Goal: Transaction & Acquisition: Purchase product/service

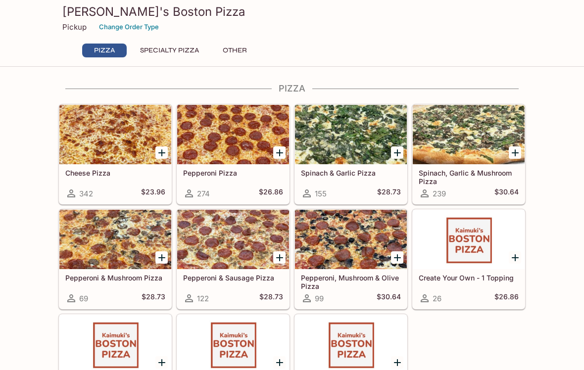
click at [359, 142] on div at bounding box center [351, 134] width 112 height 59
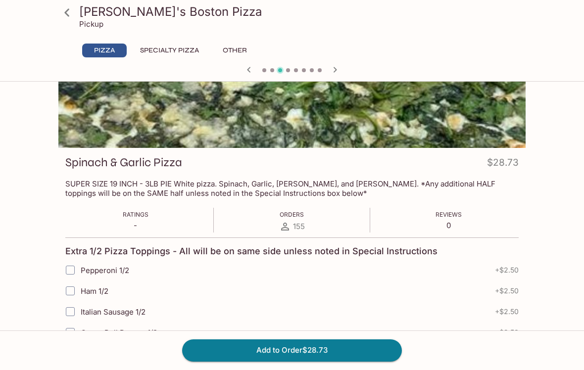
scroll to position [63, 0]
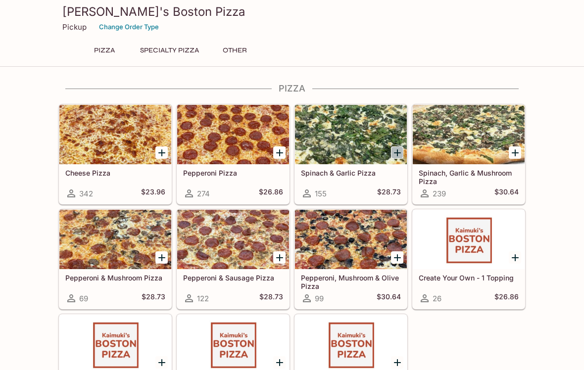
click at [399, 153] on icon "Add Spinach & Garlic Pizza" at bounding box center [397, 153] width 7 height 7
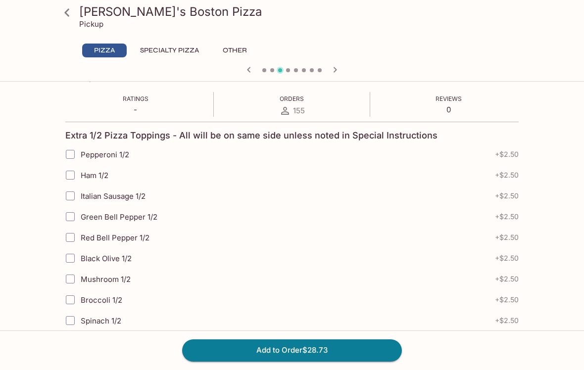
scroll to position [164, 0]
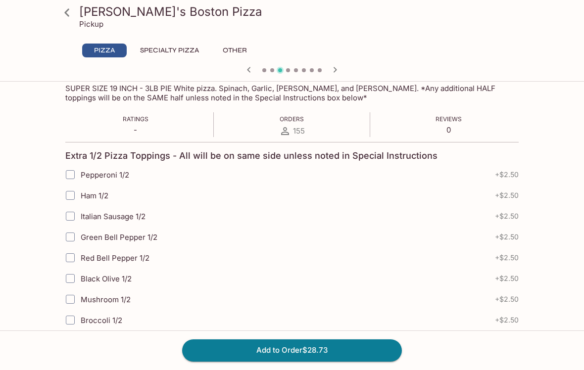
click at [68, 15] on icon at bounding box center [66, 12] width 5 height 8
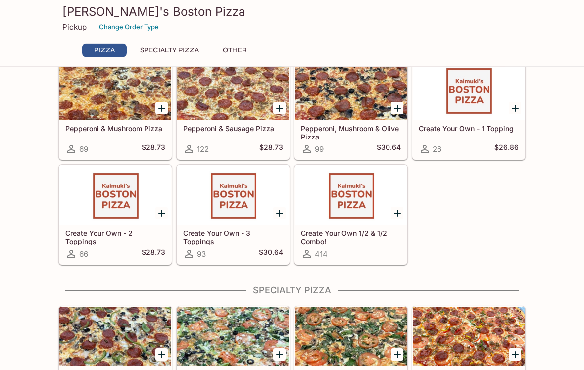
scroll to position [150, 0]
click at [355, 208] on div at bounding box center [351, 194] width 112 height 59
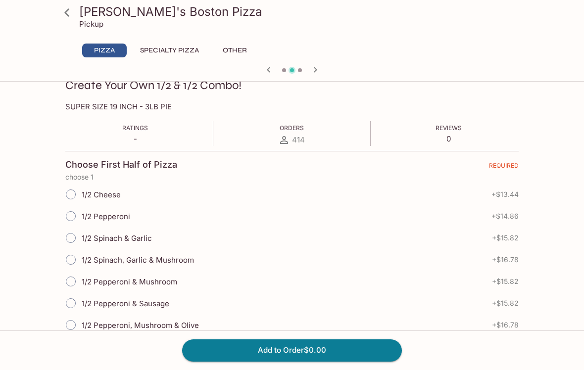
scroll to position [147, 0]
click at [73, 241] on input "1/2 Spinach & Garlic" at bounding box center [70, 237] width 21 height 21
radio input "true"
click at [76, 215] on input "1/2 Pepperoni" at bounding box center [70, 215] width 21 height 21
radio input "true"
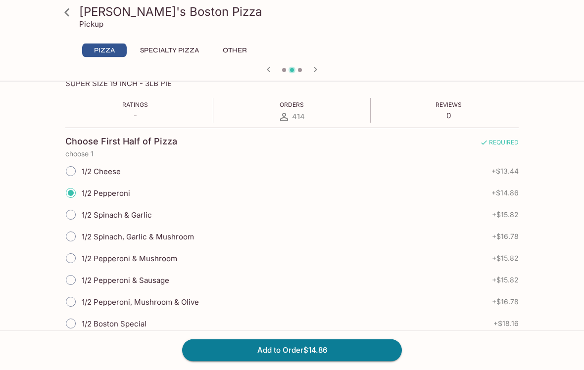
scroll to position [168, 0]
click at [74, 217] on input "1/2 Spinach & Garlic" at bounding box center [70, 216] width 21 height 21
radio input "true"
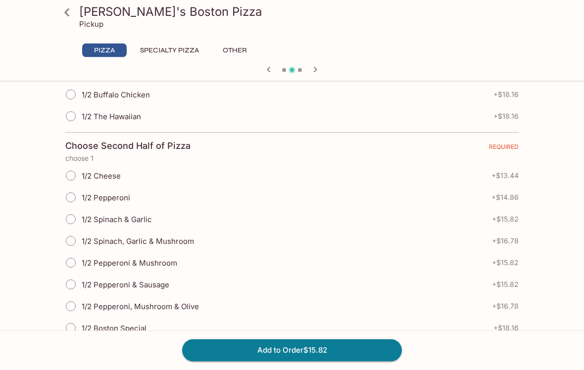
scroll to position [639, 0]
click at [73, 200] on input "1/2 Pepperoni" at bounding box center [70, 197] width 21 height 21
radio input "true"
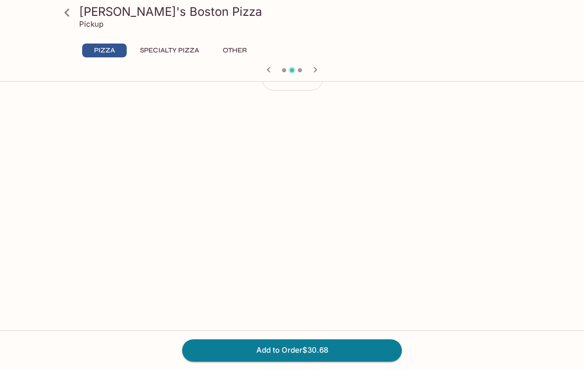
scroll to position [1763, 0]
click at [255, 361] on button "Add to Order $30.68" at bounding box center [292, 351] width 220 height 22
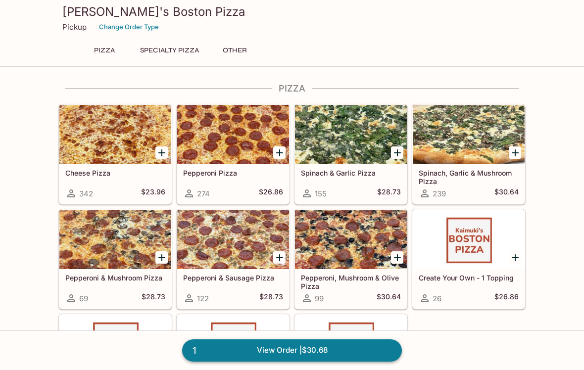
click at [239, 361] on link "1 View Order | $30.68" at bounding box center [292, 351] width 220 height 22
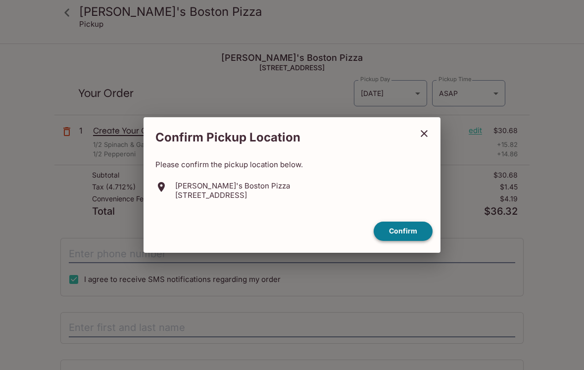
click at [396, 241] on button "Confirm" at bounding box center [403, 231] width 59 height 19
